Goal: Use online tool/utility

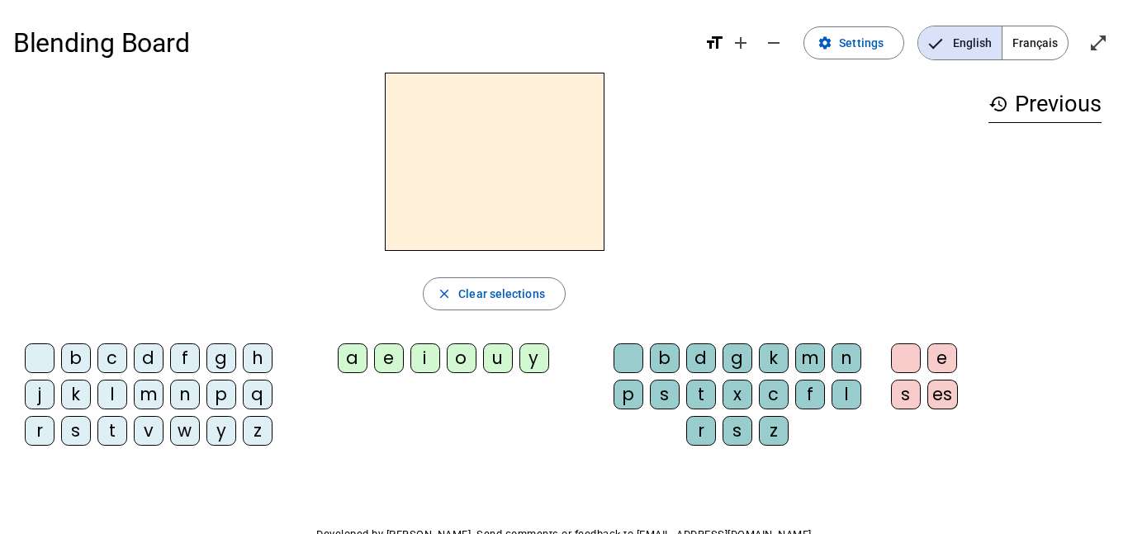
click at [588, 164] on h2 at bounding box center [495, 162] width 220 height 178
click at [110, 396] on div "l" at bounding box center [112, 395] width 30 height 30
click at [467, 297] on span "Clear selections" at bounding box center [501, 294] width 87 height 20
click at [113, 394] on div "l" at bounding box center [112, 395] width 30 height 30
click at [356, 358] on div "a" at bounding box center [353, 358] width 30 height 30
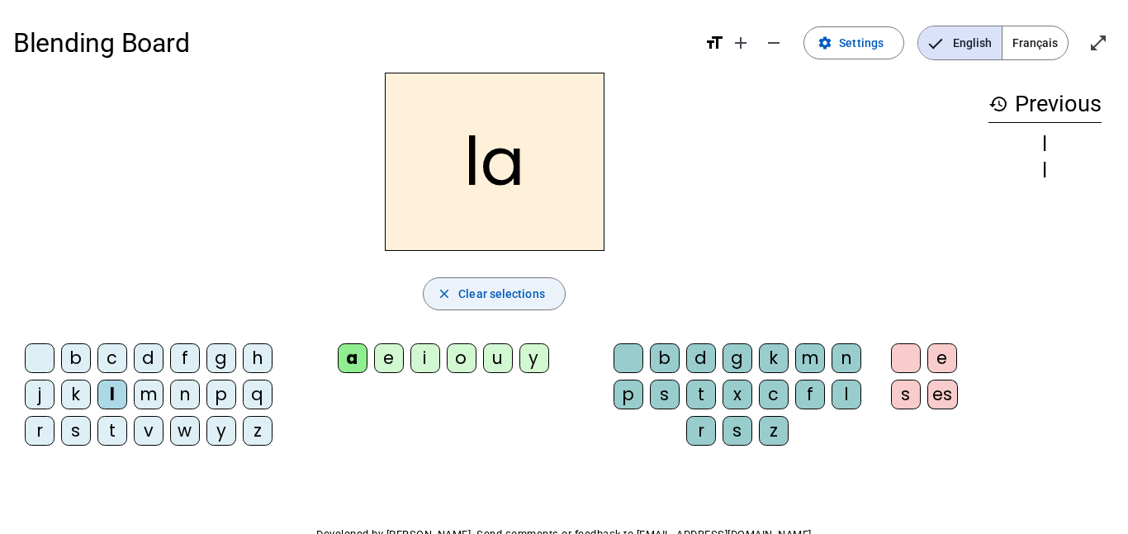
click at [509, 292] on span "Clear selections" at bounding box center [501, 294] width 87 height 20
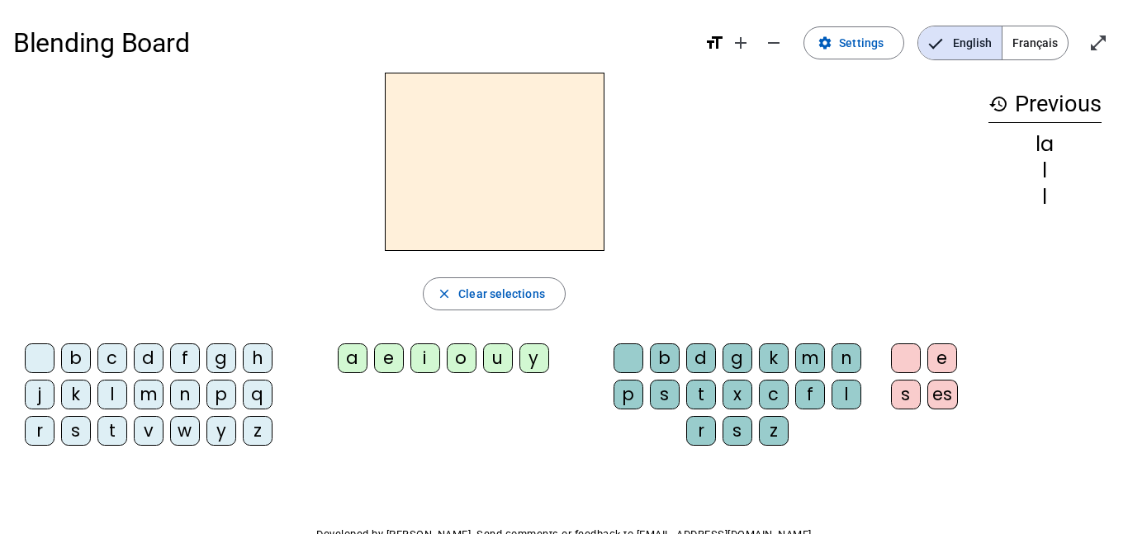
click at [108, 391] on div "l" at bounding box center [112, 395] width 30 height 30
click at [357, 358] on div "a" at bounding box center [353, 358] width 30 height 30
click at [113, 358] on div "c" at bounding box center [112, 358] width 30 height 30
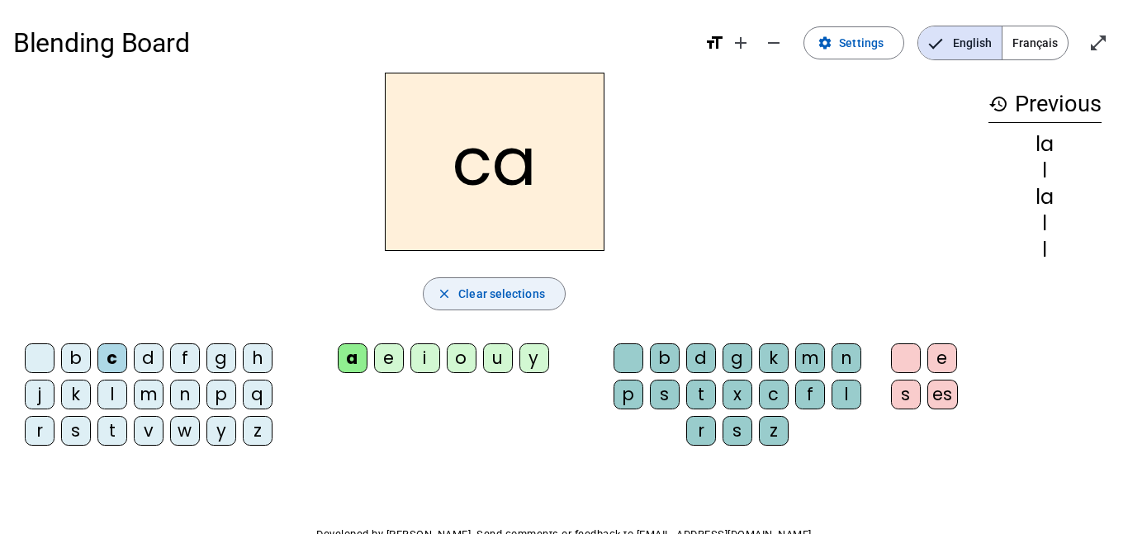
click at [531, 294] on span "Clear selections" at bounding box center [501, 294] width 87 height 20
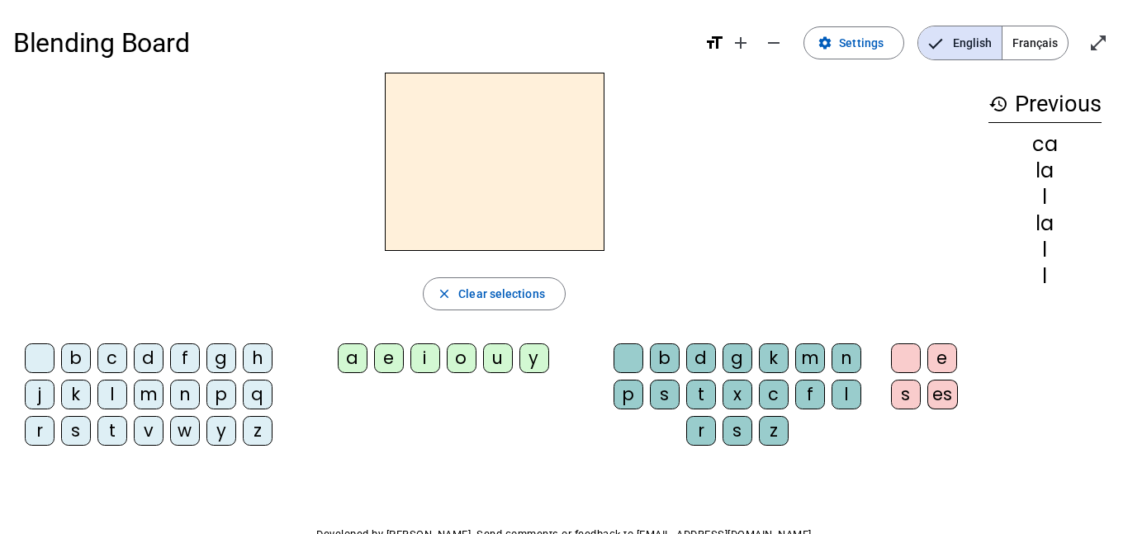
click at [116, 396] on div "l" at bounding box center [112, 395] width 30 height 30
click at [359, 359] on div "a" at bounding box center [353, 358] width 30 height 30
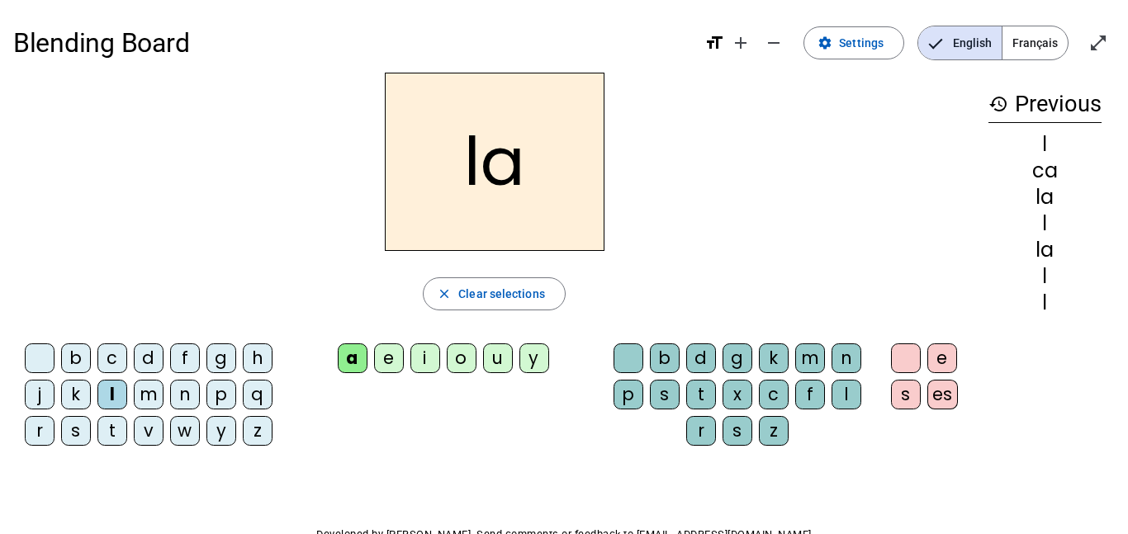
click at [109, 358] on div "c" at bounding box center [112, 358] width 30 height 30
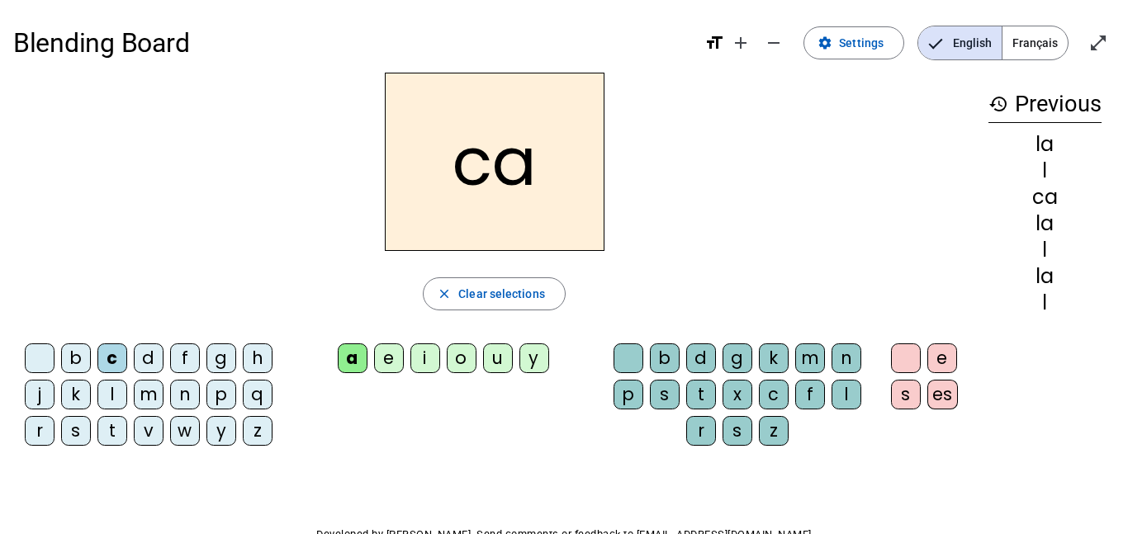
click at [996, 102] on mat-icon "history" at bounding box center [998, 104] width 20 height 20
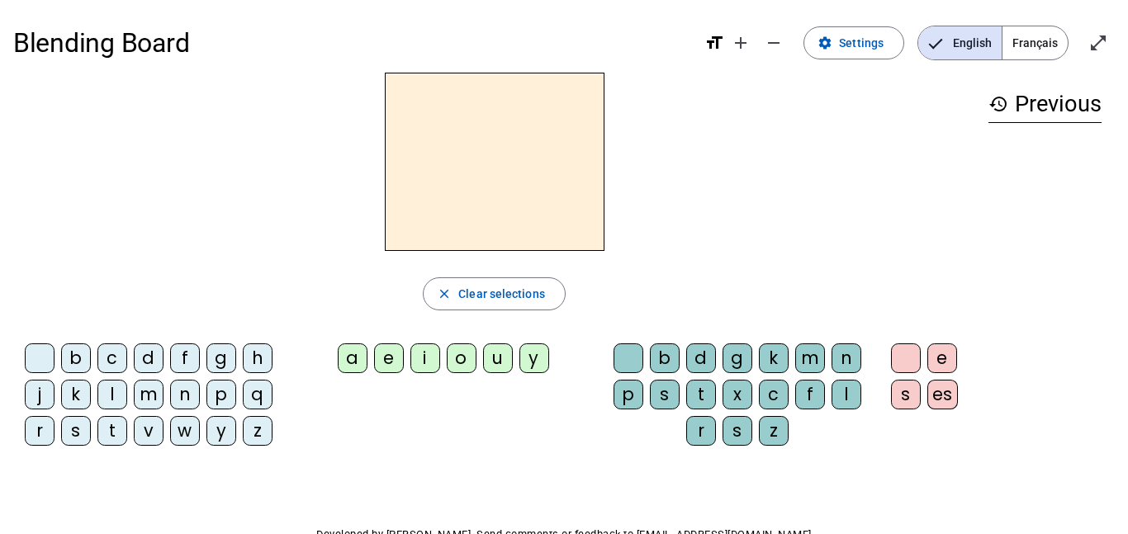
click at [112, 395] on div "l" at bounding box center [112, 395] width 30 height 30
click at [352, 359] on div "a" at bounding box center [353, 358] width 30 height 30
click at [776, 397] on div "c" at bounding box center [774, 395] width 30 height 30
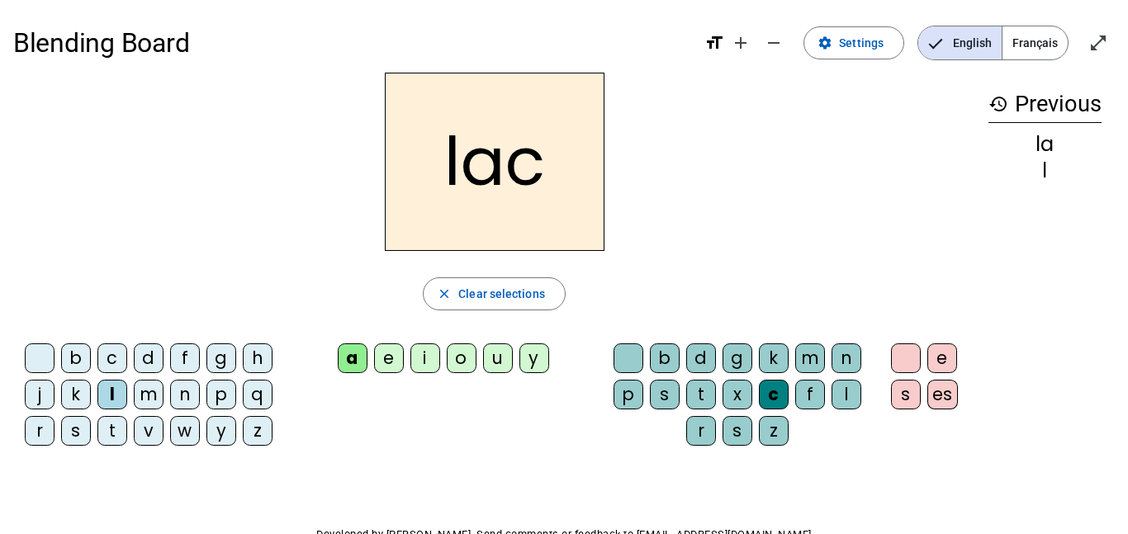
click at [110, 432] on div "t" at bounding box center [112, 431] width 30 height 30
click at [396, 354] on div "e" at bounding box center [389, 358] width 30 height 30
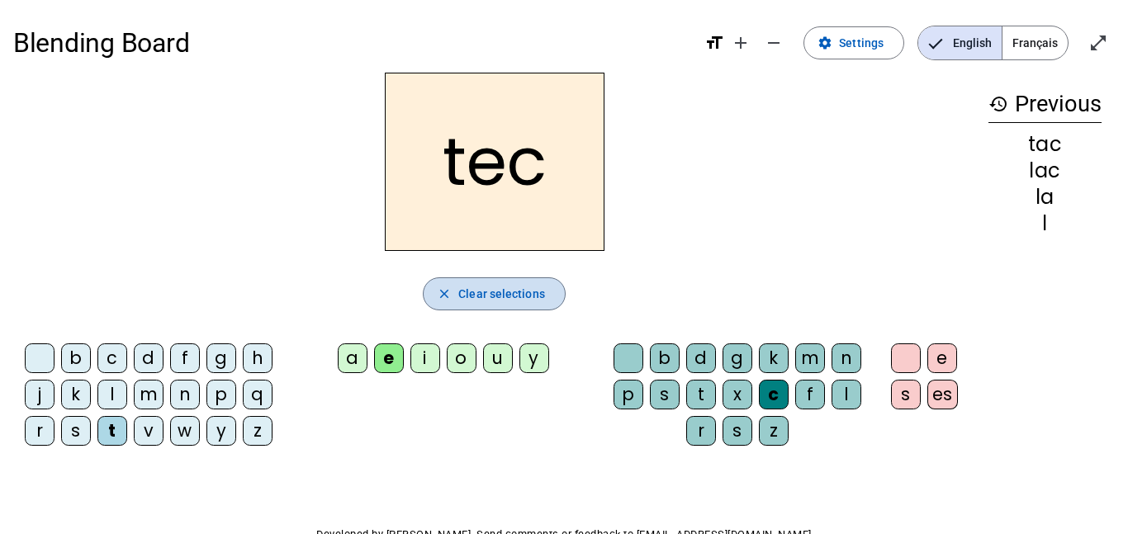
click at [513, 282] on span "button" at bounding box center [494, 294] width 141 height 40
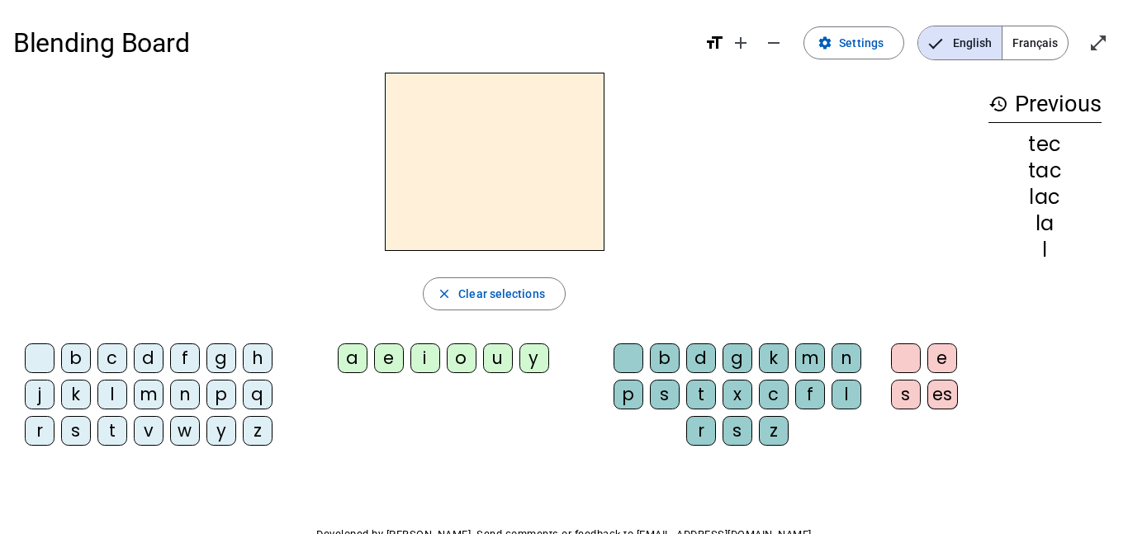
click at [121, 435] on div "t" at bounding box center [112, 431] width 30 height 30
click at [398, 356] on div "e" at bounding box center [389, 358] width 30 height 30
click at [495, 363] on div "u" at bounding box center [498, 358] width 30 height 30
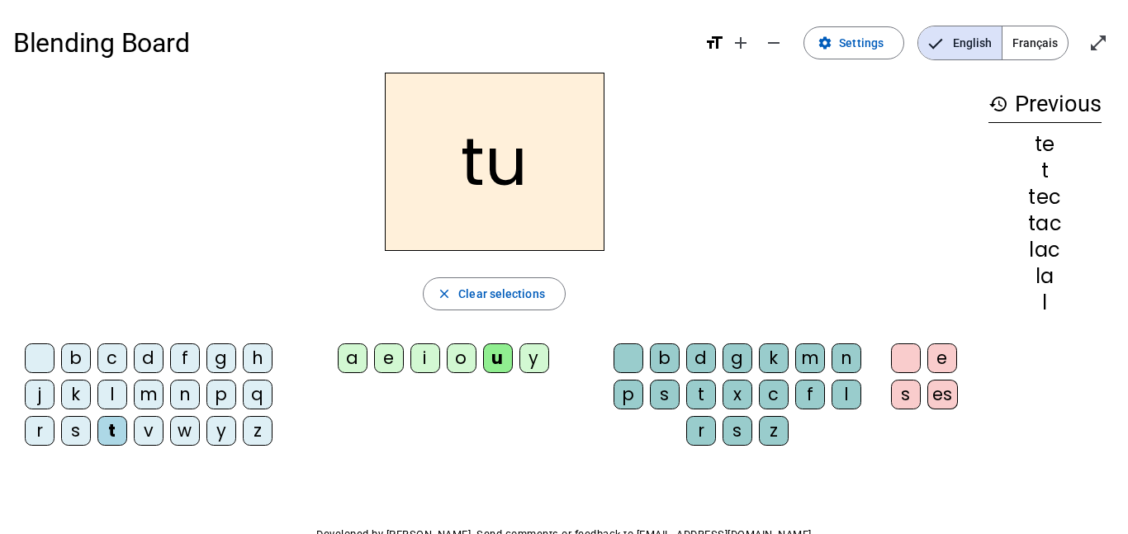
click at [142, 360] on div "d" at bounding box center [149, 358] width 30 height 30
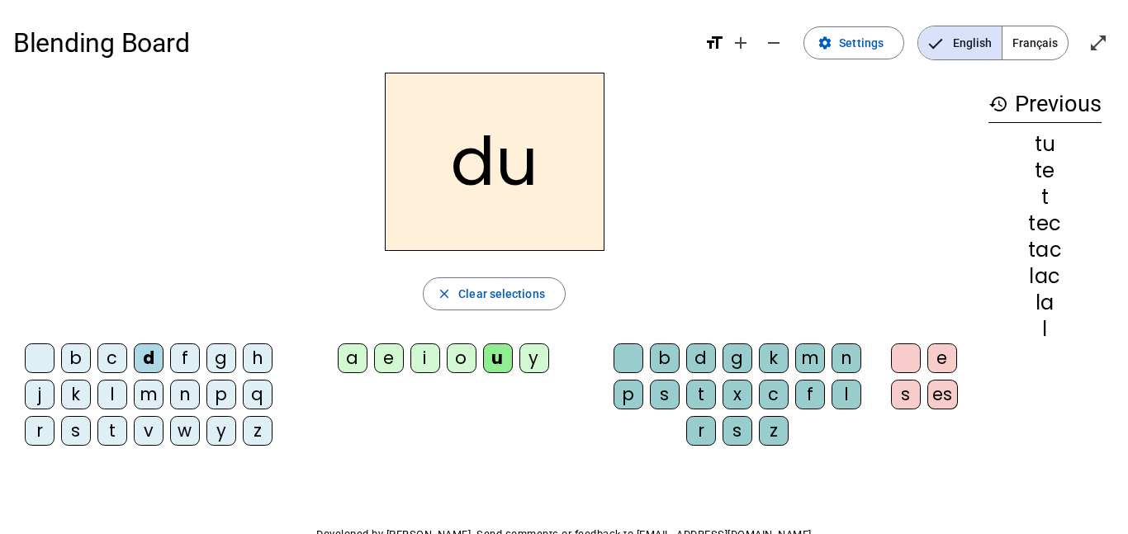
click at [776, 393] on div "c" at bounding box center [774, 395] width 30 height 30
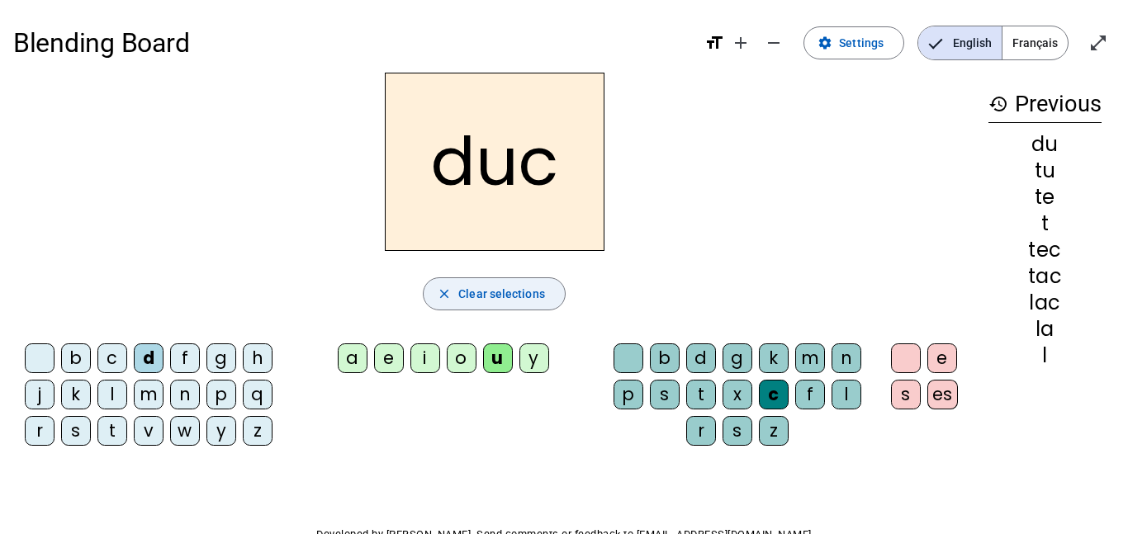
click at [504, 291] on span "Clear selections" at bounding box center [501, 294] width 87 height 20
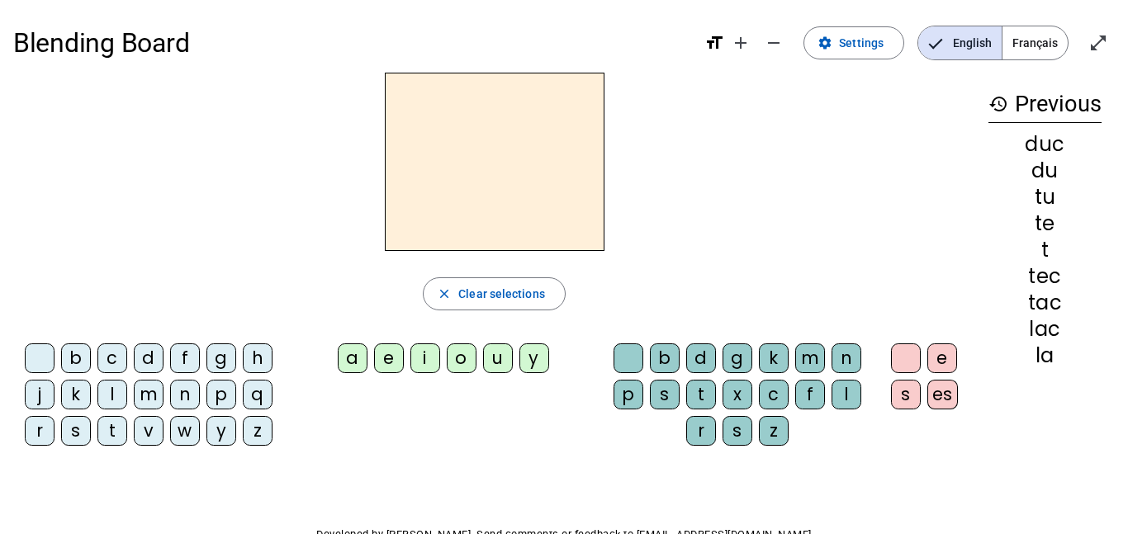
click at [114, 391] on div "l" at bounding box center [112, 395] width 30 height 30
click at [359, 356] on div "a" at bounding box center [353, 358] width 30 height 30
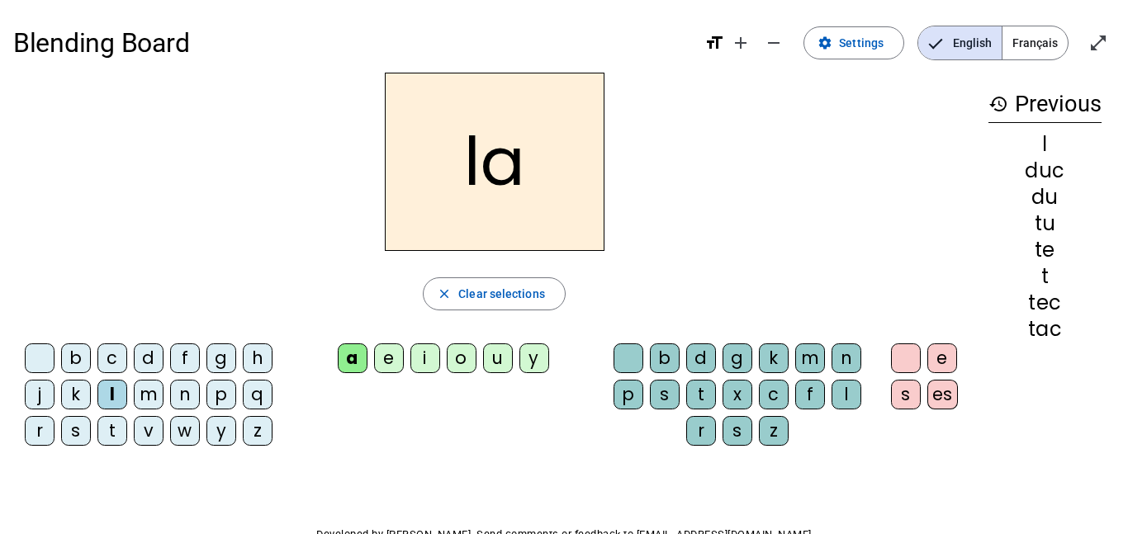
click at [770, 400] on div "c" at bounding box center [774, 395] width 30 height 30
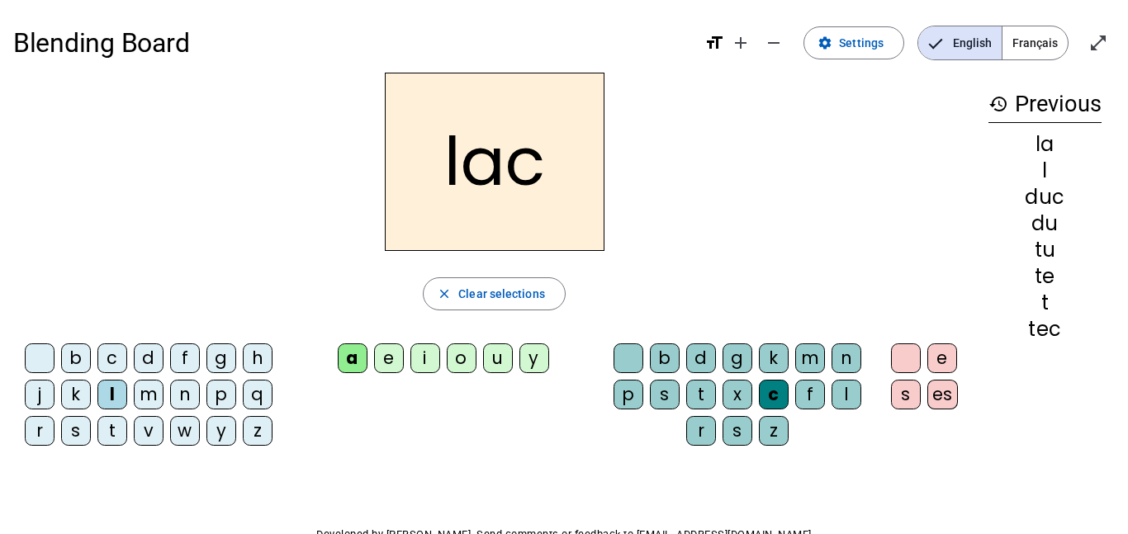
click at [114, 429] on div "t" at bounding box center [112, 431] width 30 height 30
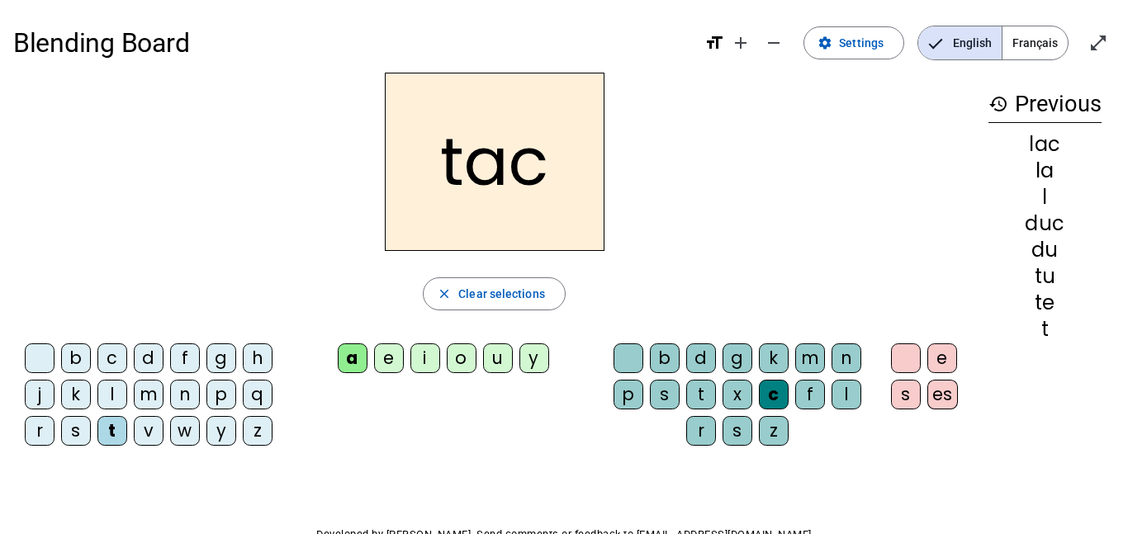
click at [776, 393] on div "c" at bounding box center [774, 395] width 30 height 30
click at [116, 425] on div "t" at bounding box center [112, 431] width 30 height 30
click at [346, 357] on div "a" at bounding box center [353, 358] width 30 height 30
click at [773, 399] on div "c" at bounding box center [774, 395] width 30 height 30
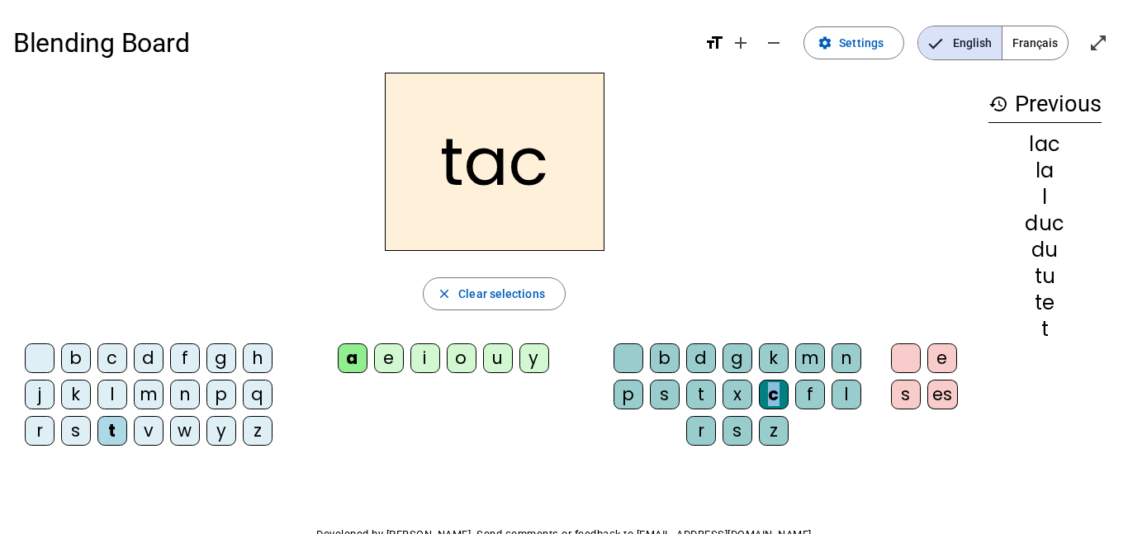
click at [773, 399] on div "c" at bounding box center [774, 395] width 30 height 30
click at [903, 360] on div at bounding box center [906, 358] width 30 height 30
click at [505, 287] on span "Clear selections" at bounding box center [501, 294] width 87 height 20
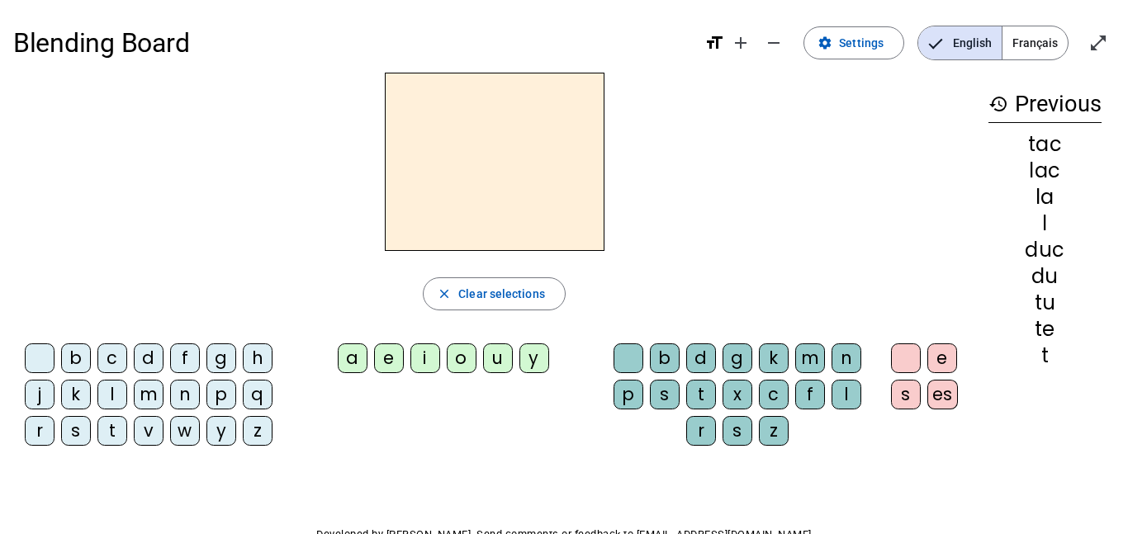
click at [107, 432] on div "t" at bounding box center [112, 431] width 30 height 30
click at [349, 358] on div "a" at bounding box center [353, 358] width 30 height 30
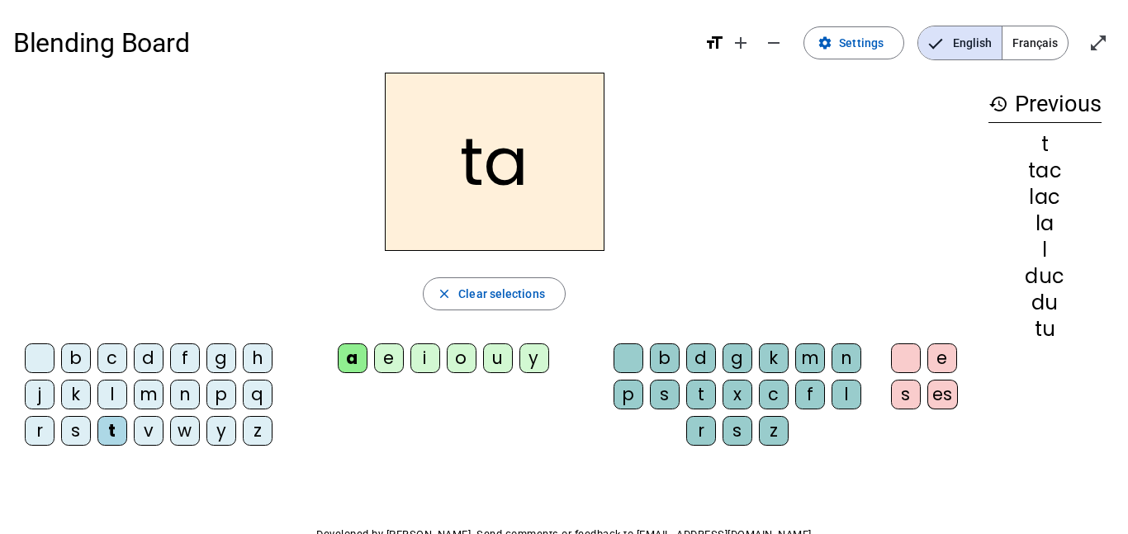
click at [494, 362] on div "u" at bounding box center [498, 358] width 30 height 30
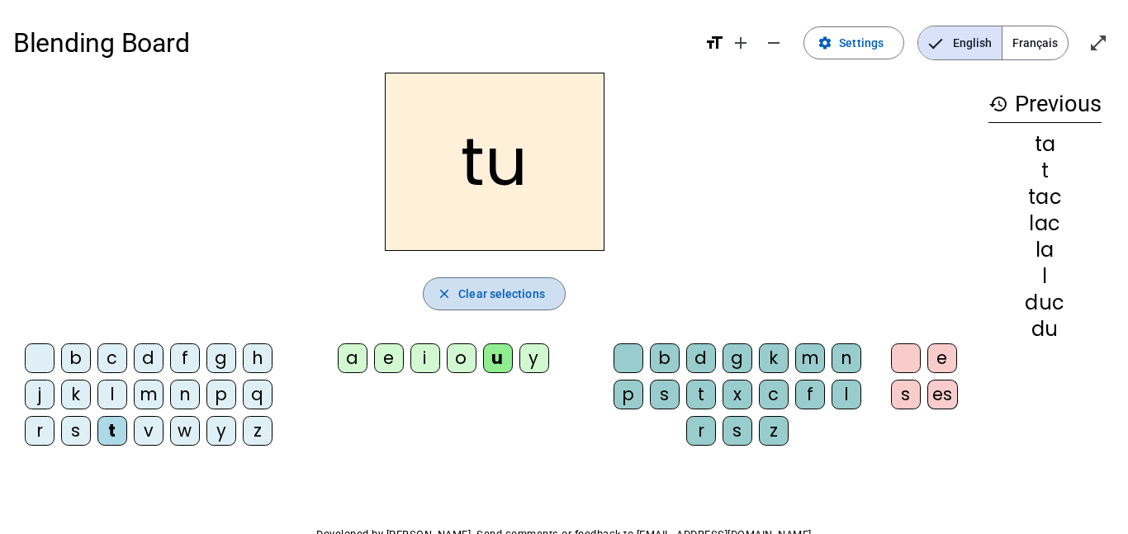
click at [524, 289] on span "Clear selections" at bounding box center [501, 294] width 87 height 20
